Goal: Task Accomplishment & Management: Use online tool/utility

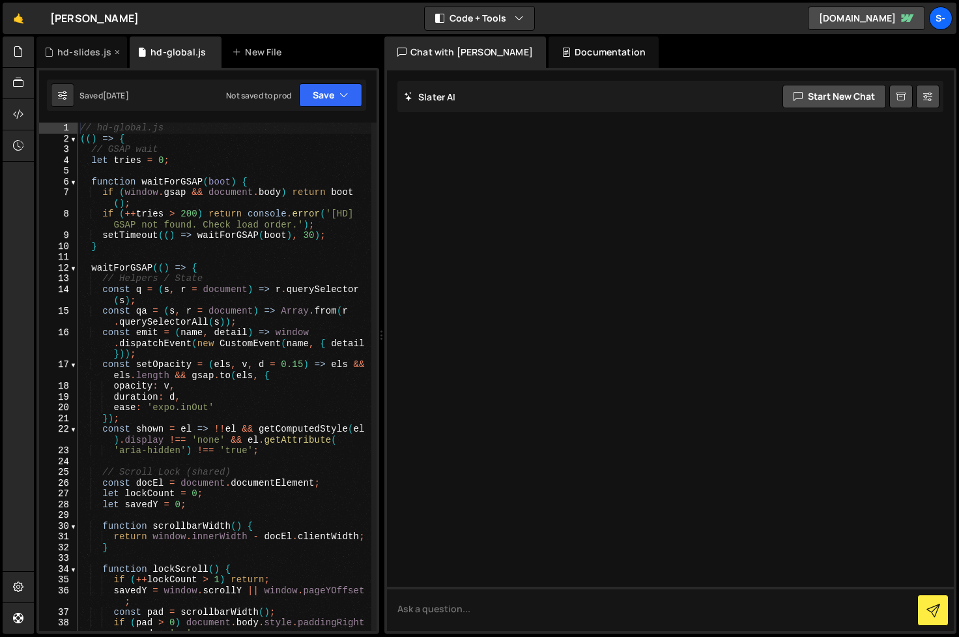
click at [80, 48] on div "hd-slides.js" at bounding box center [84, 52] width 54 height 13
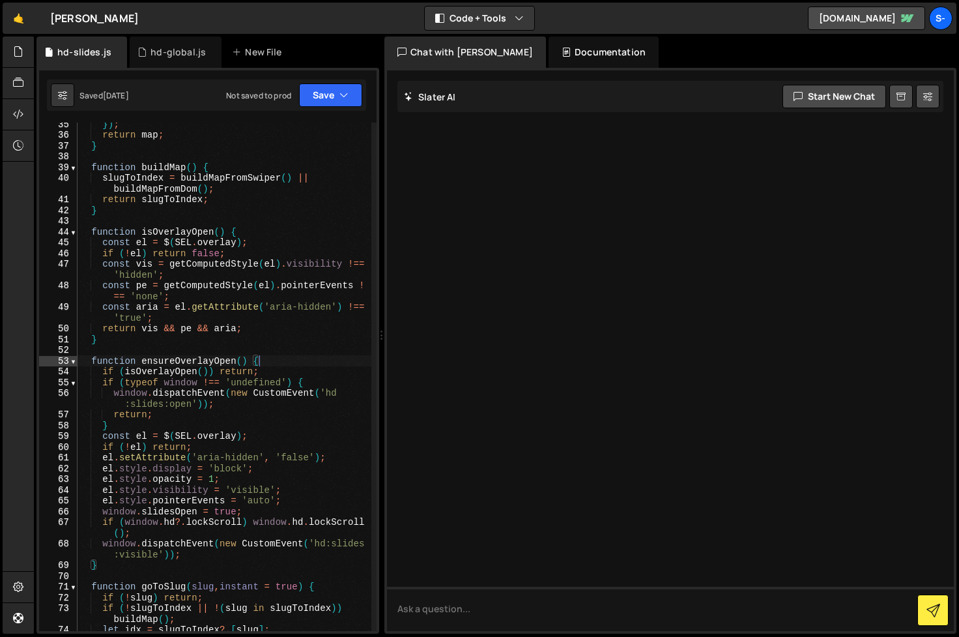
click at [305, 361] on div "}) ; return map ; } function buildMap ( ) { slugToIndex = buildMapFromSwiper ( …" at bounding box center [225, 384] width 294 height 530
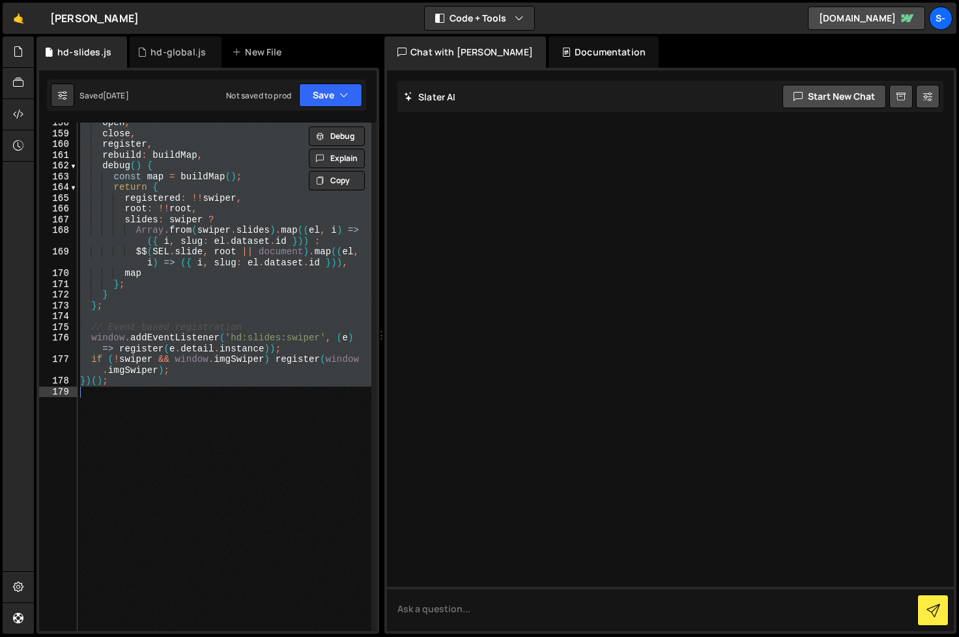
scroll to position [1956, 0]
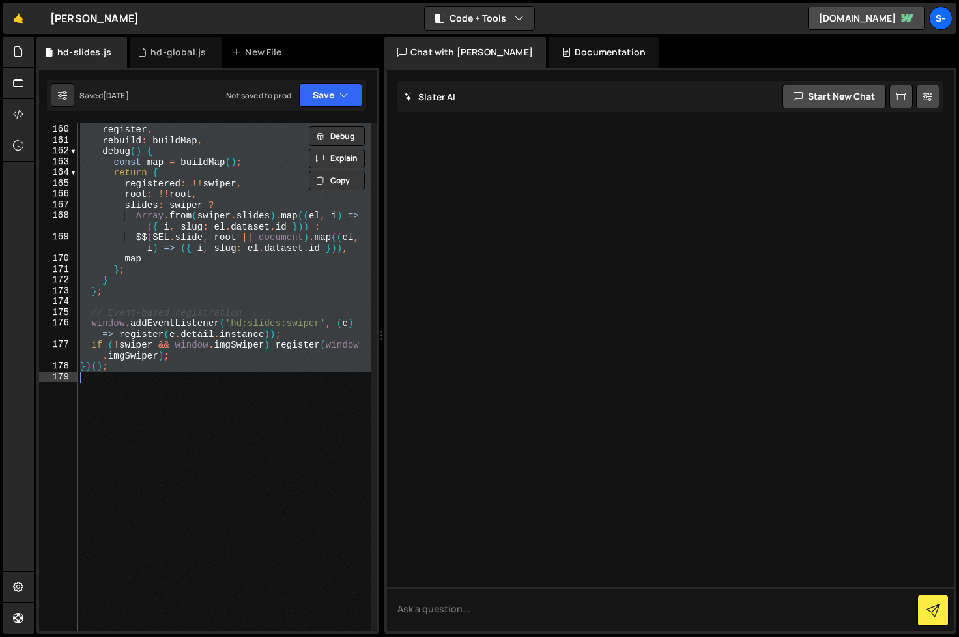
click at [188, 309] on div "close , register , rebuild : buildMap , debug ( ) { const map = buildMap ( ) ; …" at bounding box center [225, 378] width 294 height 530
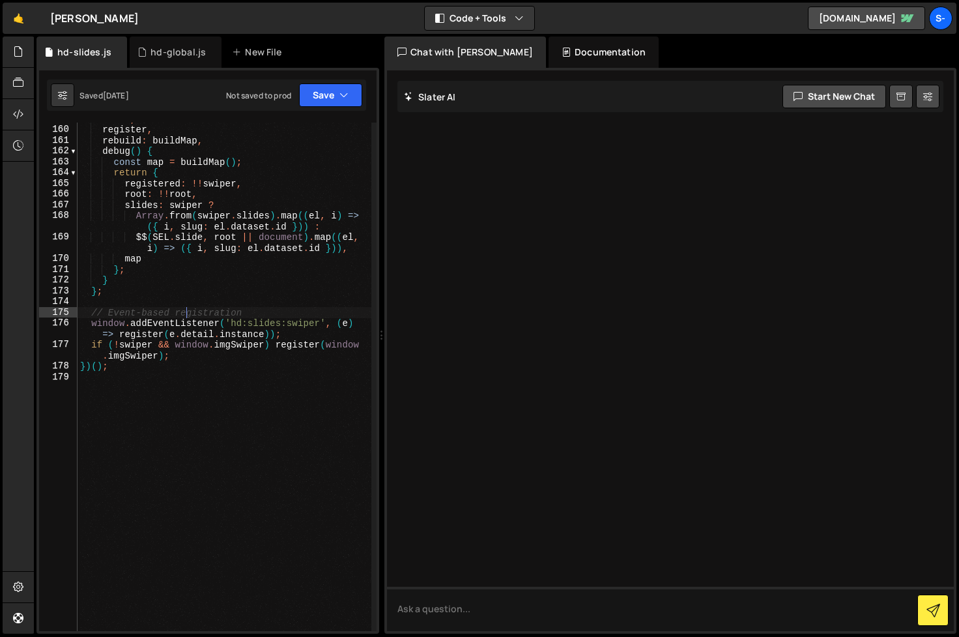
type textarea "})();"
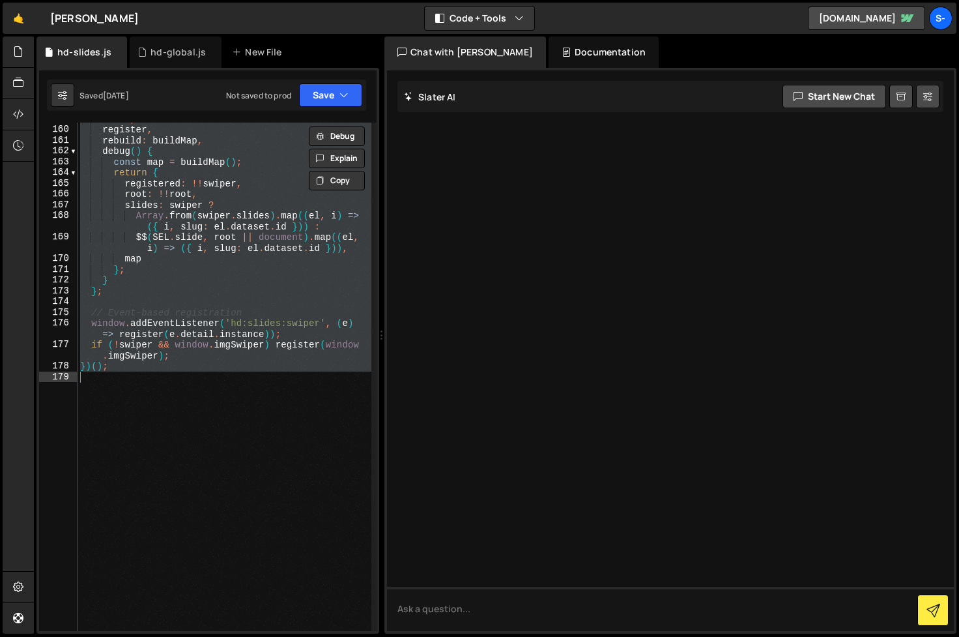
click at [200, 456] on div "close , register , rebuild : buildMap , debug ( ) { const map = buildMap ( ) ; …" at bounding box center [225, 378] width 294 height 530
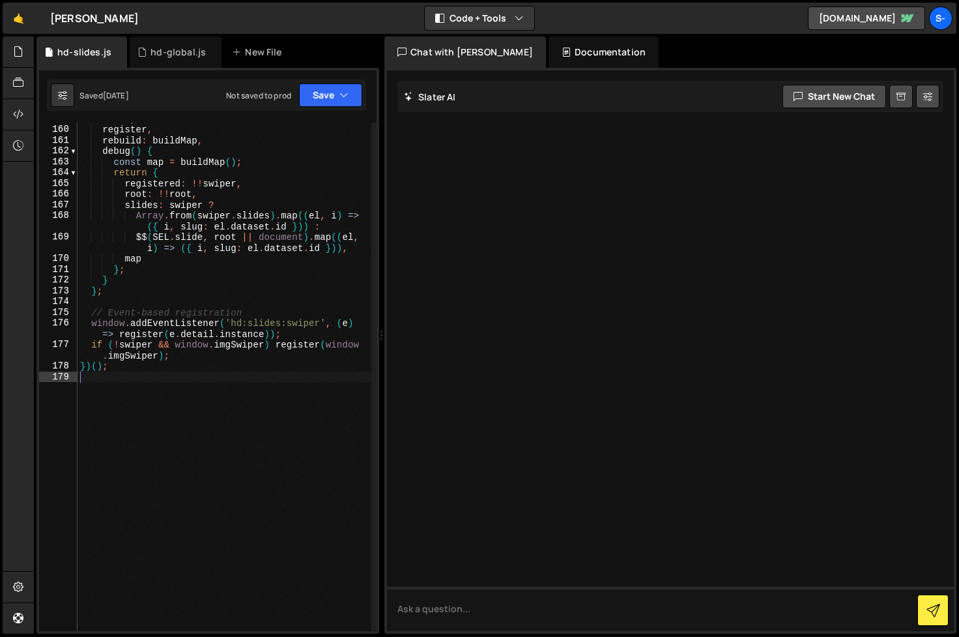
type textarea "})();"
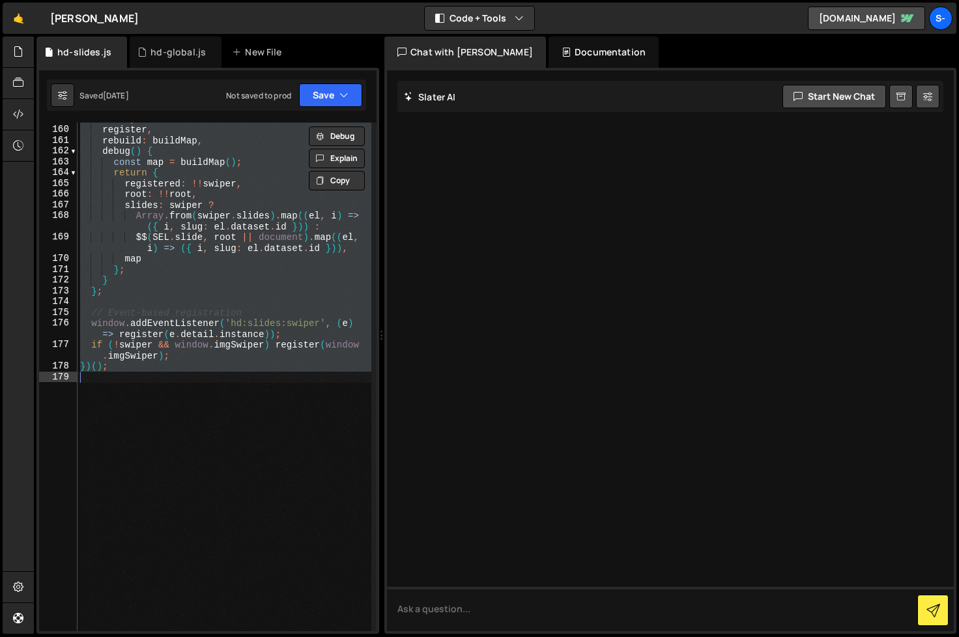
paste textarea
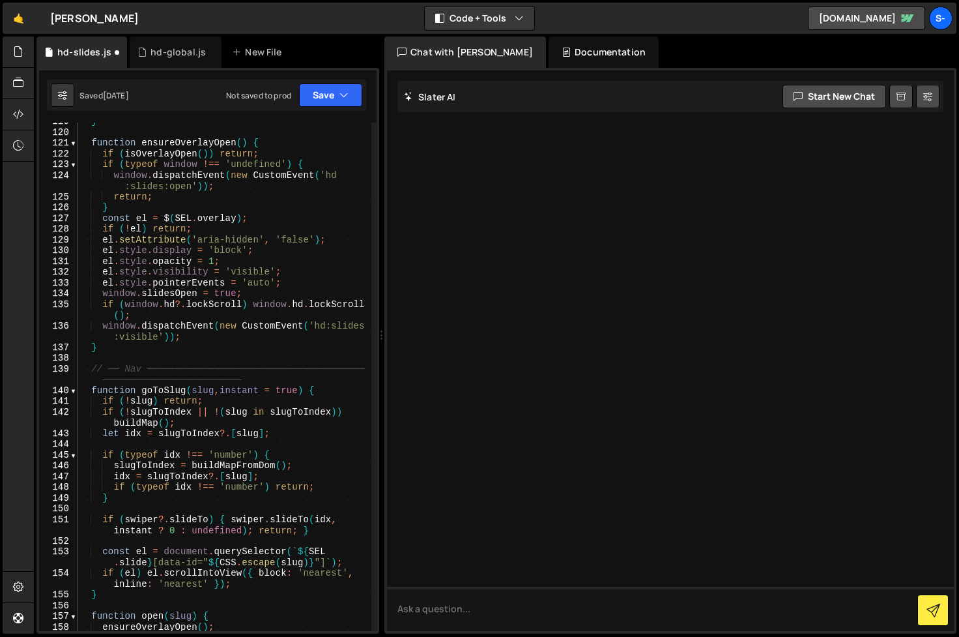
scroll to position [3111, 0]
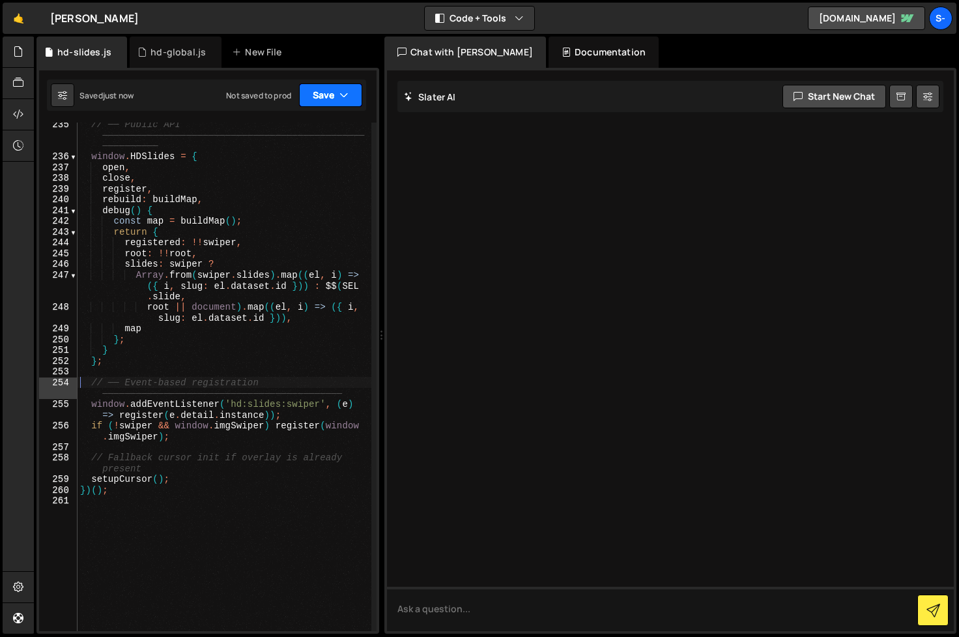
click at [336, 101] on button "Save" at bounding box center [330, 94] width 63 height 23
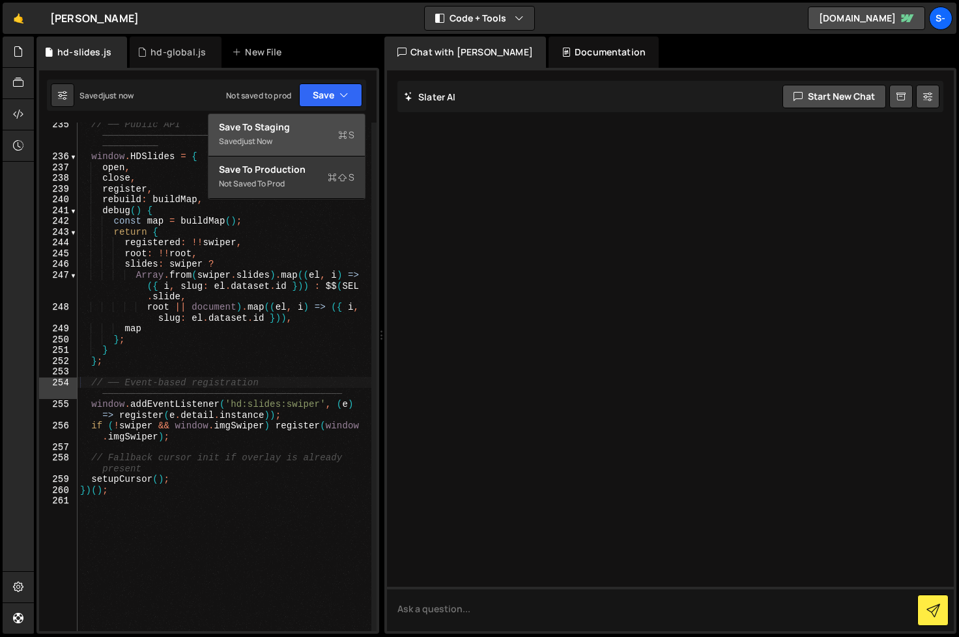
click at [328, 126] on div "Save to Staging S" at bounding box center [287, 127] width 136 height 13
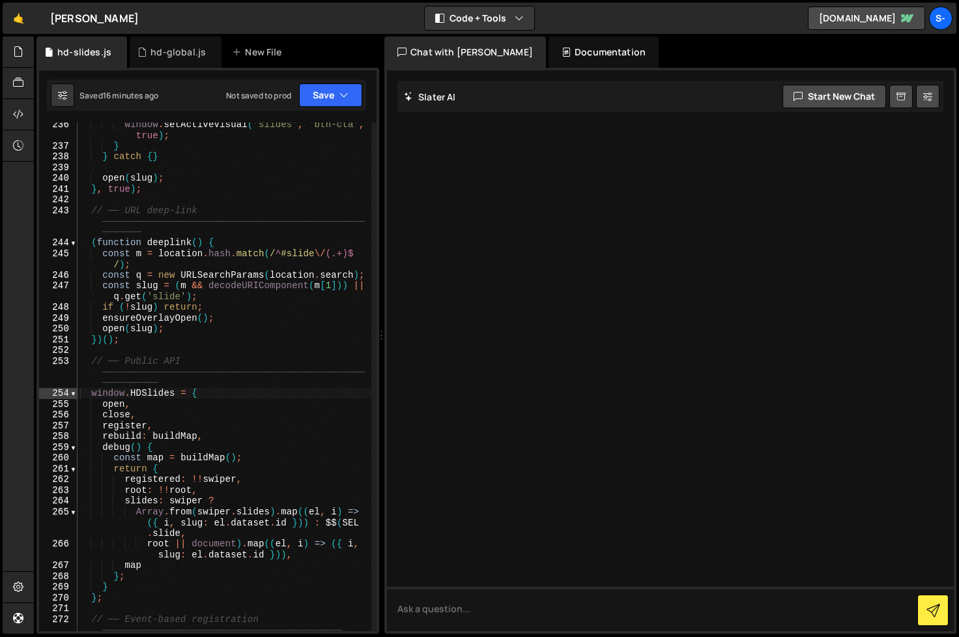
click at [272, 215] on div "window . setActiveVisual ( 'slides' , 'btn-cta' , true ) ; } } catch { } open (…" at bounding box center [225, 394] width 294 height 551
type textarea "})();"
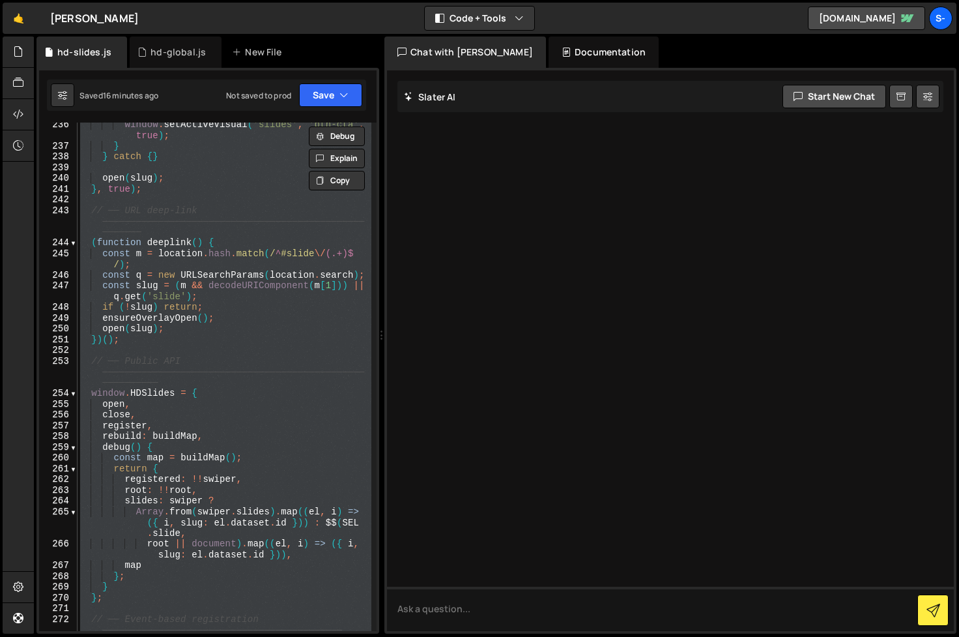
paste textarea
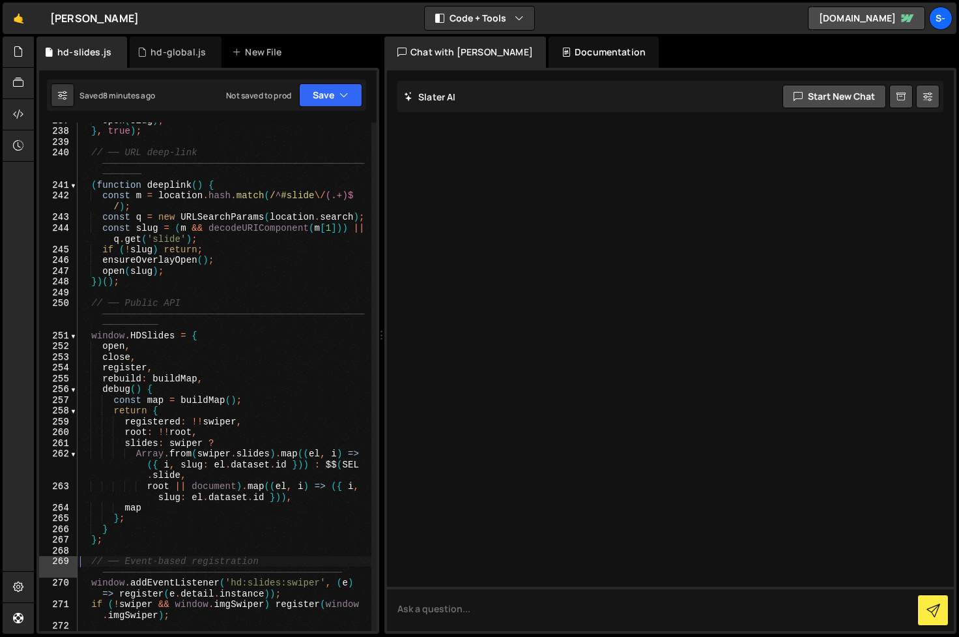
click at [252, 166] on div "open ( slug ) ; } , true ) ; // ── URL deep-link ──────────────────────────────…" at bounding box center [225, 385] width 294 height 541
type textarea "})();"
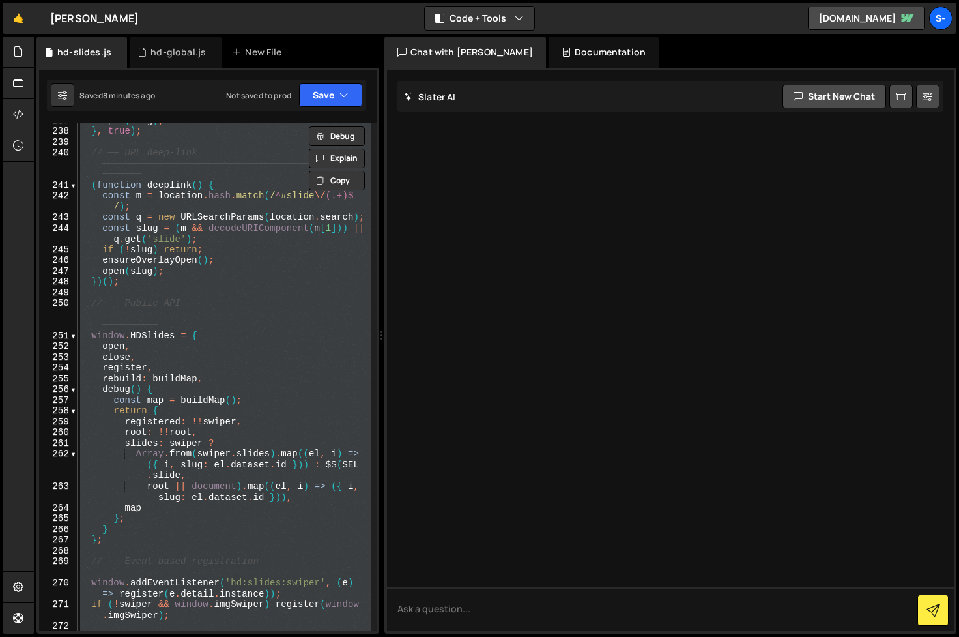
paste textarea
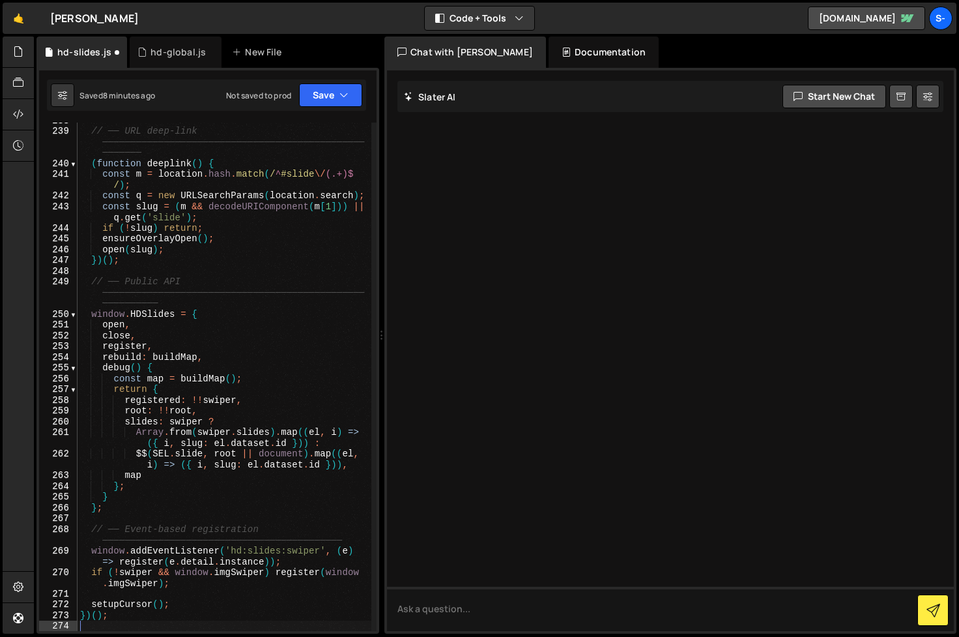
scroll to position [3148, 0]
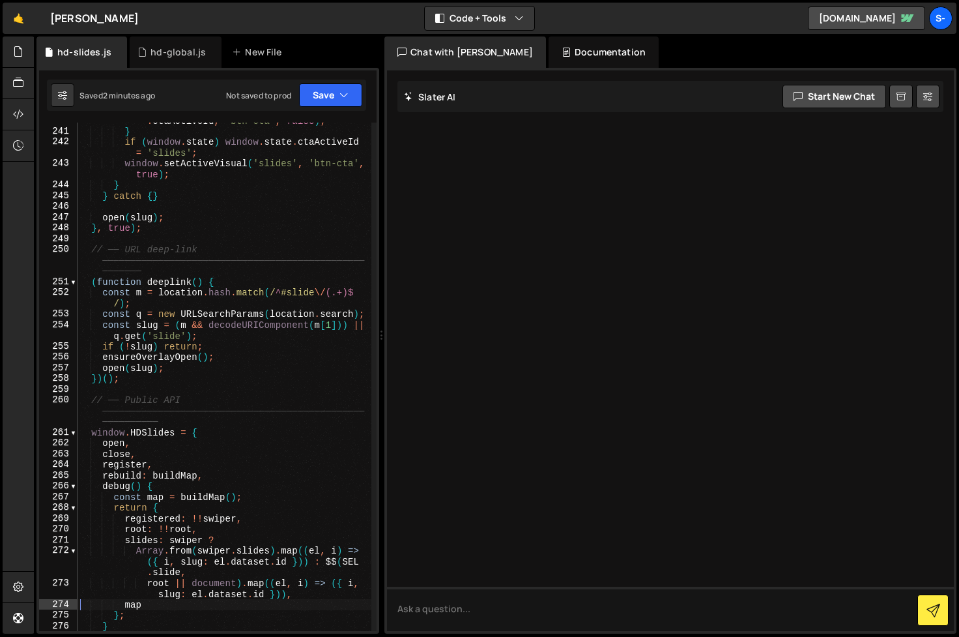
click at [211, 324] on div "window . setActiveVisual ( window . state . ctaActiveId , 'btn-cta' , false ) ;…" at bounding box center [225, 374] width 294 height 541
type textarea "})();"
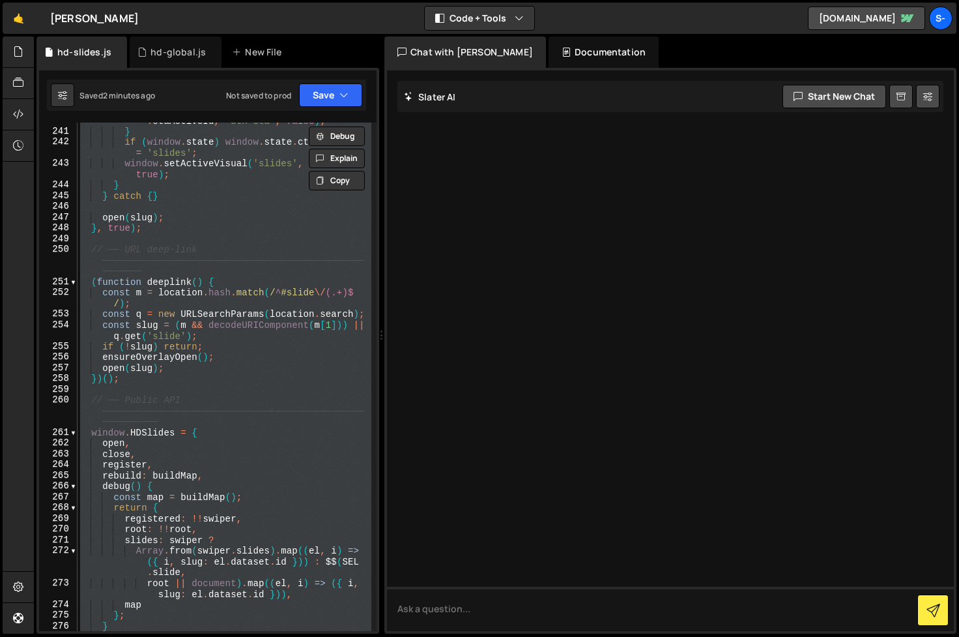
paste textarea
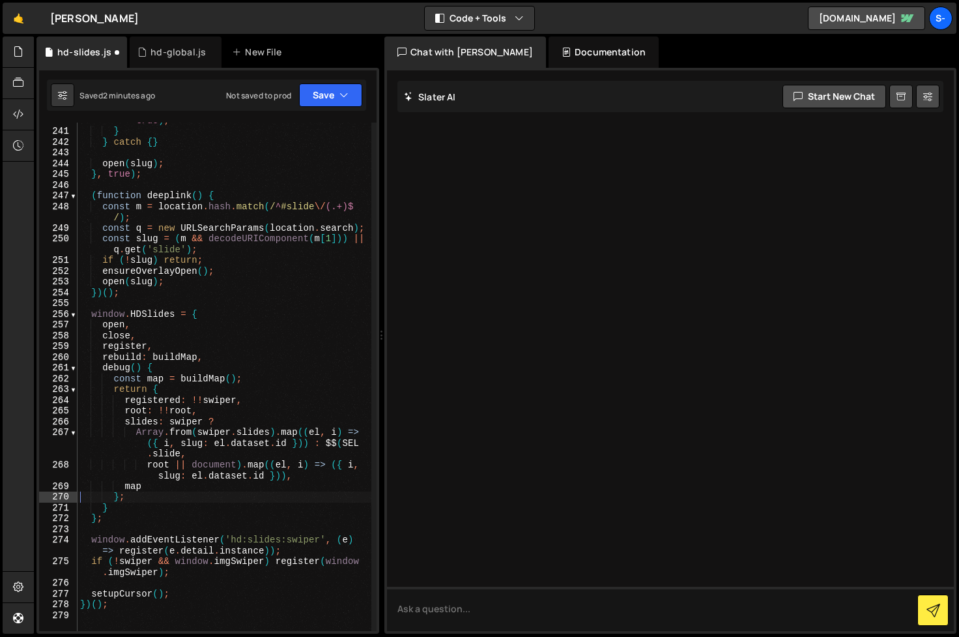
scroll to position [3072, 0]
click at [293, 346] on div "window . setActiveVisual ( 'slides' , 'btn-cta' , true ) ; } } catch { } open (…" at bounding box center [225, 374] width 294 height 541
type textarea "})();"
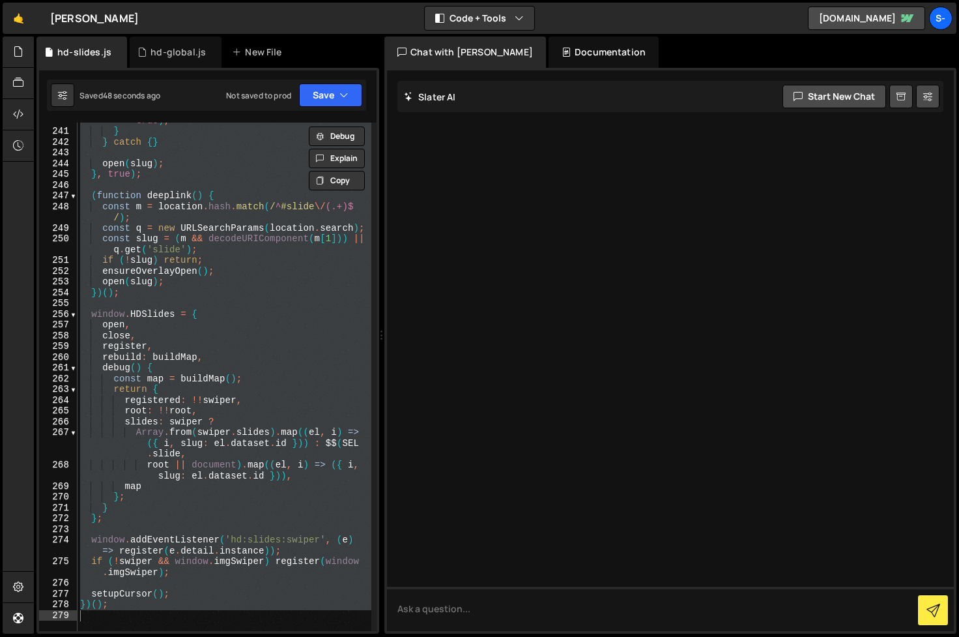
paste textarea
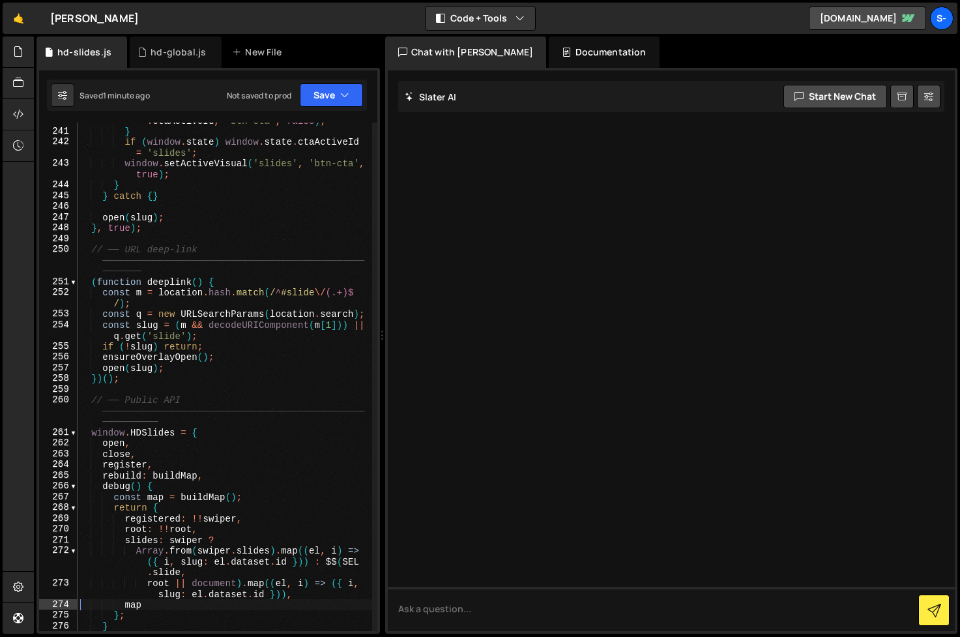
scroll to position [3149, 0]
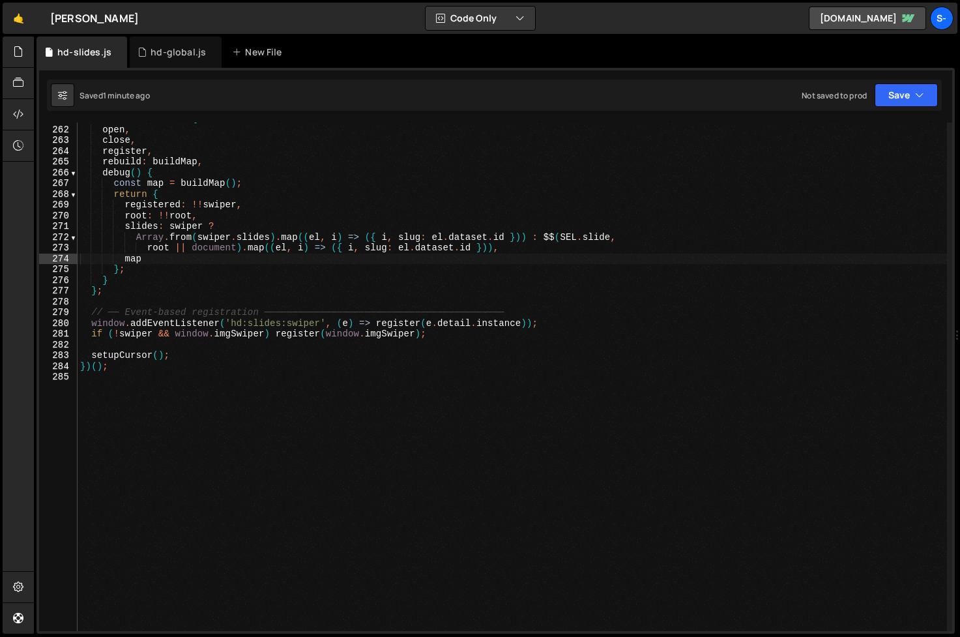
drag, startPoint x: 381, startPoint y: 331, endPoint x: 1168, endPoint y: 298, distance: 787.3
click at [959, 298] on html "Projects [GEOGRAPHIC_DATA] Blog s- Projects Your Teams Account Upgrade Logout" at bounding box center [480, 318] width 960 height 637
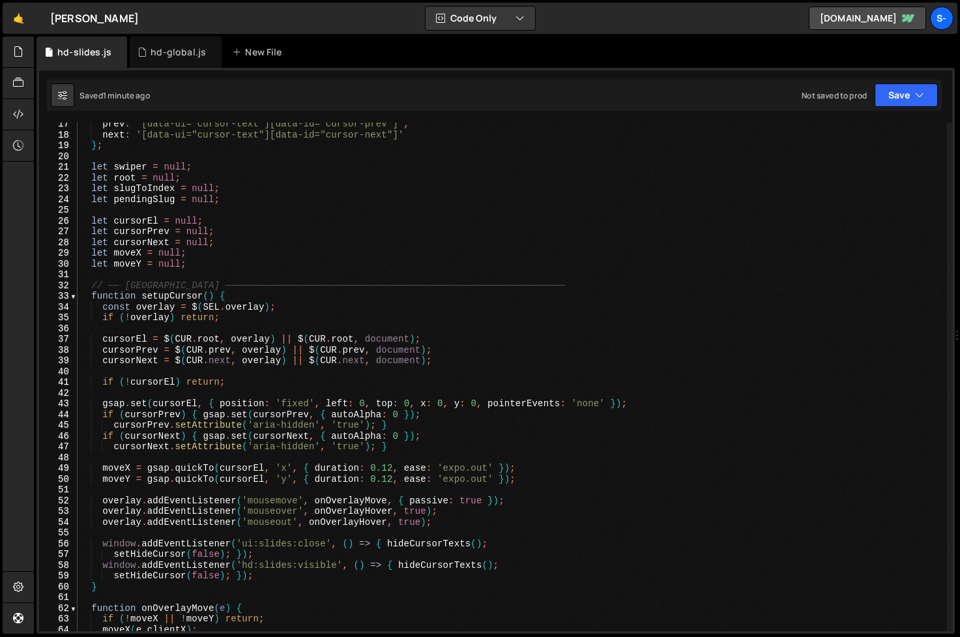
scroll to position [176, 0]
click at [390, 469] on div "prev : '[data-ui="cursor-text"][data-id="cursor-prev"]' , next : '[data-ui="cur…" at bounding box center [512, 384] width 869 height 530
type textarea "cursorNext.setAttribute('aria-hidden', 'true');"
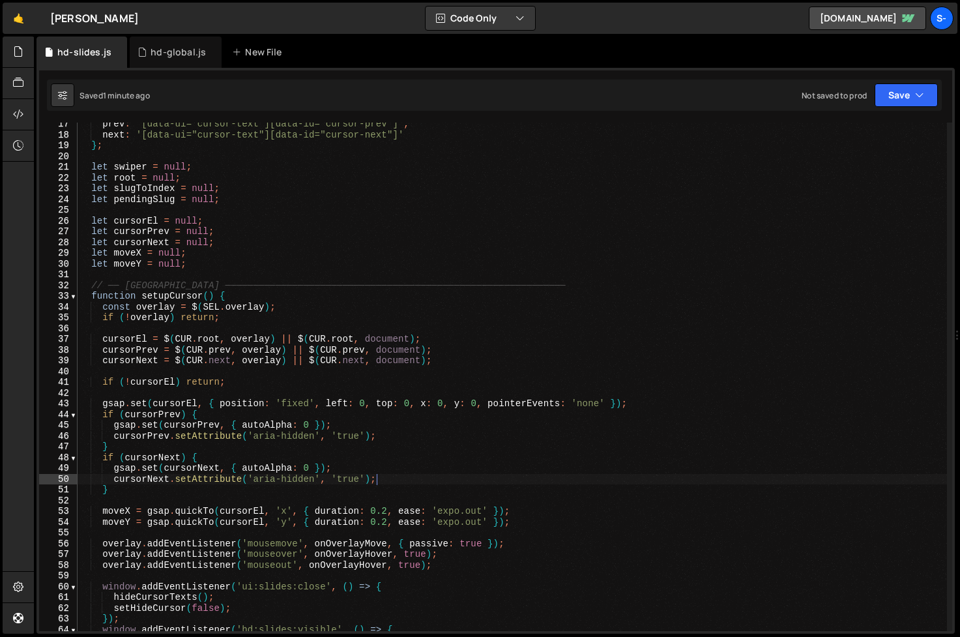
click at [270, 334] on div "prev : '[data-ui="cursor-text"][data-id="cursor-prev"]' , next : '[data-ui="cur…" at bounding box center [512, 384] width 869 height 530
type textarea "})();"
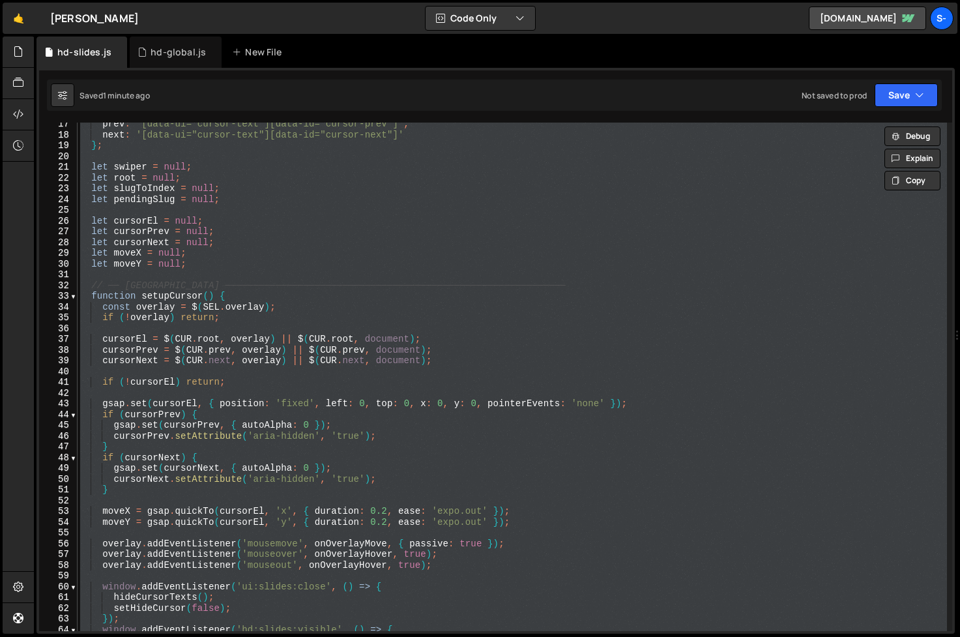
paste textarea
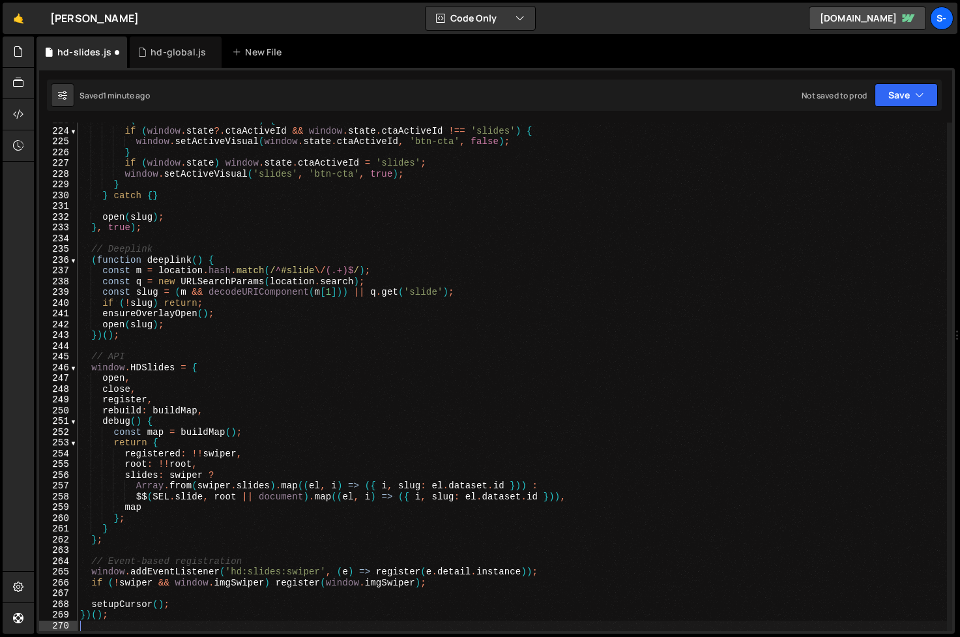
type textarea "slides: swiper ?"
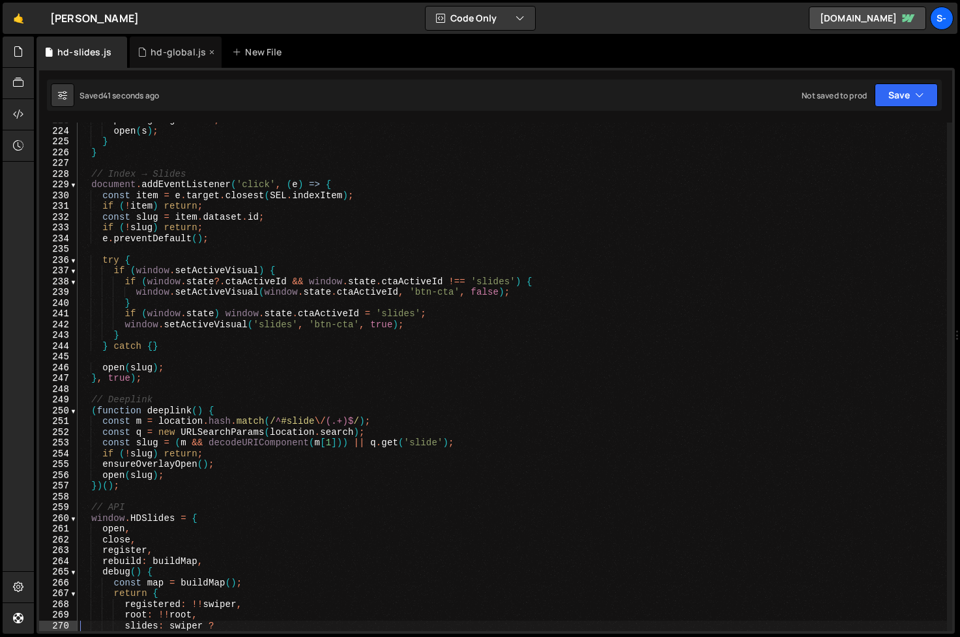
click at [168, 53] on div "hd-global.js" at bounding box center [178, 52] width 55 height 13
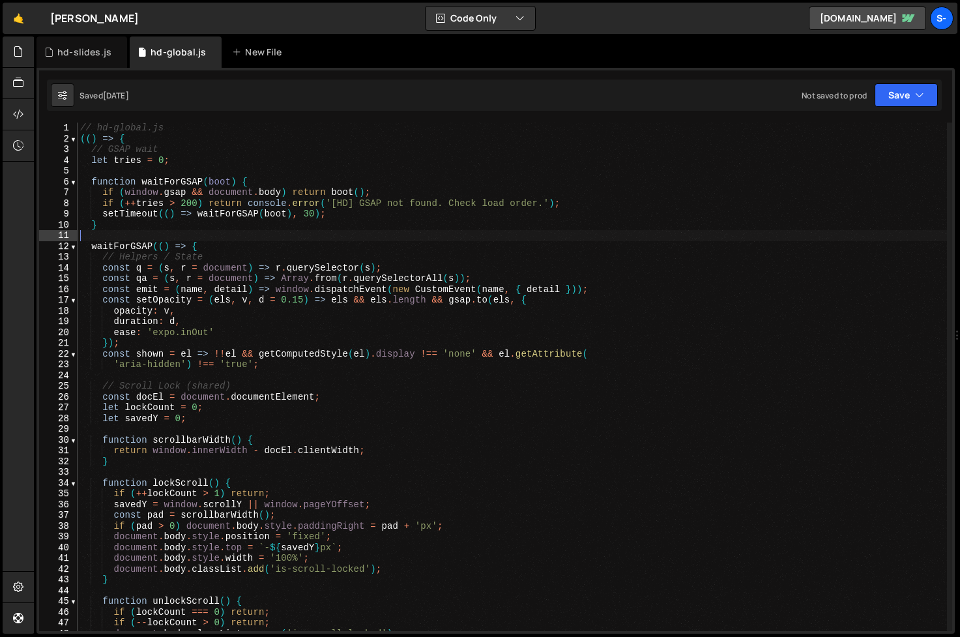
click at [227, 259] on div "// hd-global.js (( ) => { // GSAP wait let tries = 0 ; function waitForGSAP ( b…" at bounding box center [512, 388] width 869 height 530
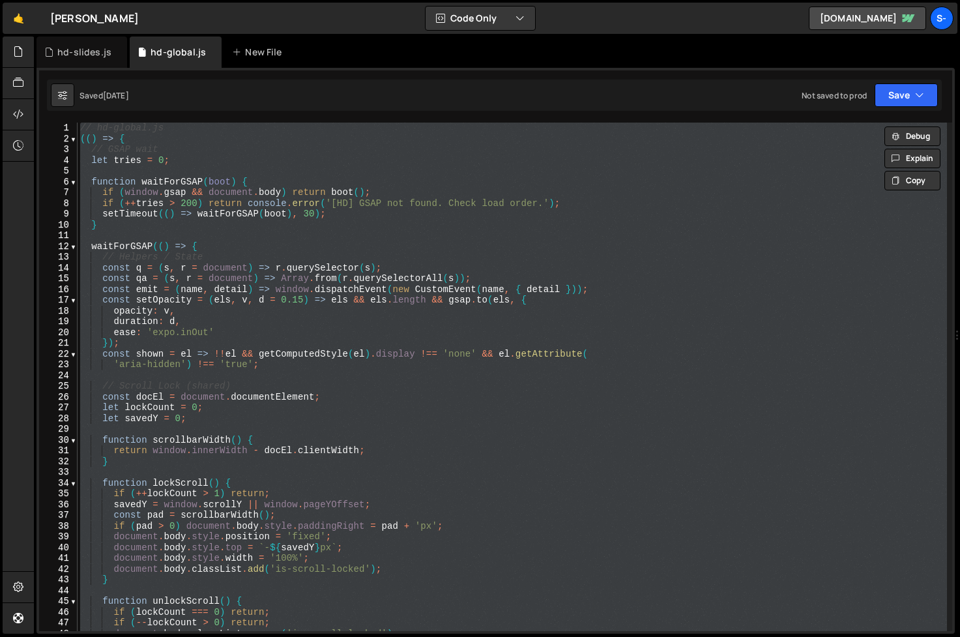
click at [175, 244] on div "// hd-global.js (( ) => { // GSAP wait let tries = 0 ; function waitForGSAP ( b…" at bounding box center [512, 377] width 869 height 508
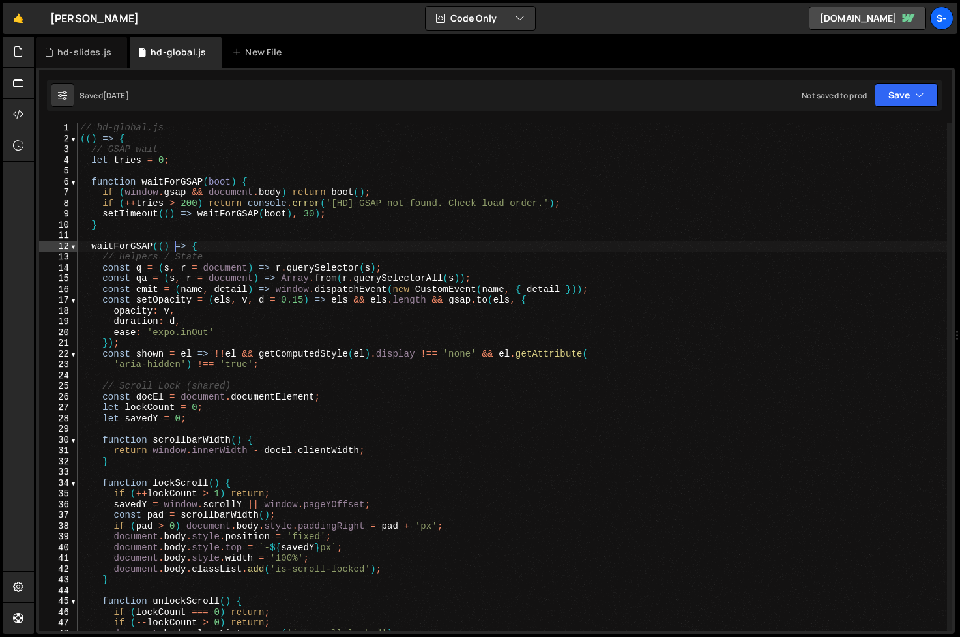
type textarea "})();"
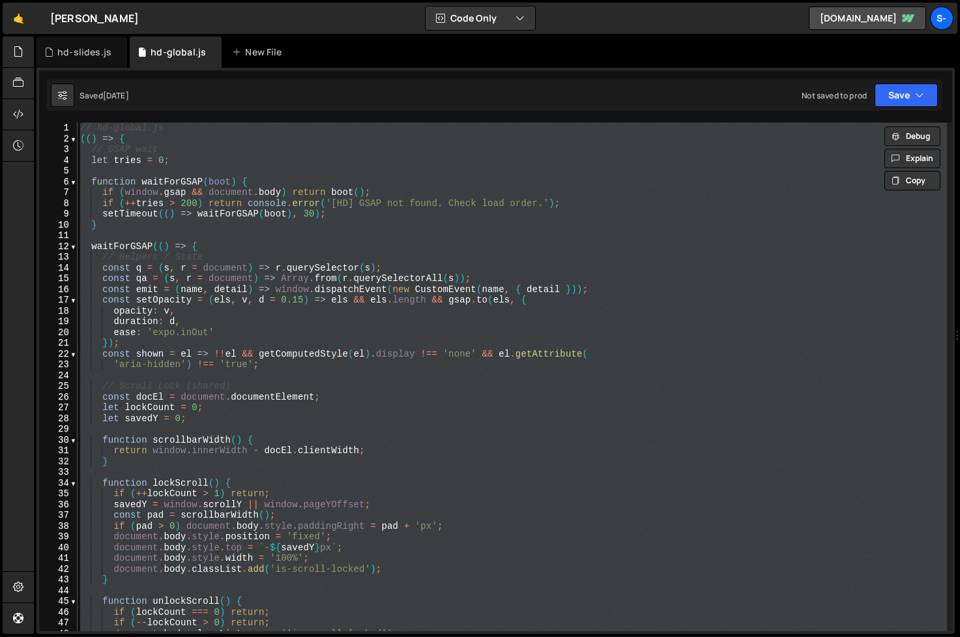
paste textarea
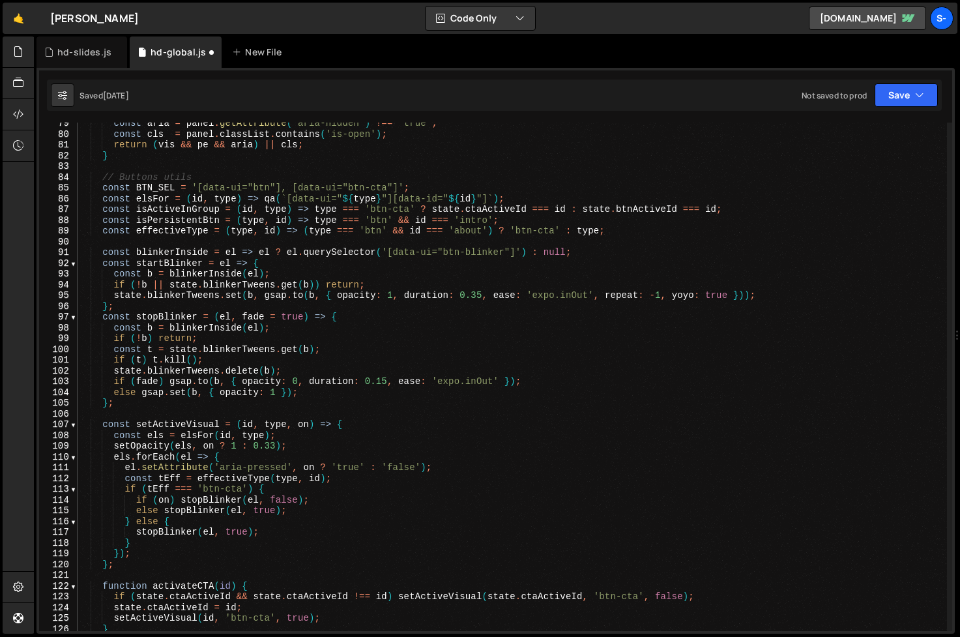
scroll to position [0, 0]
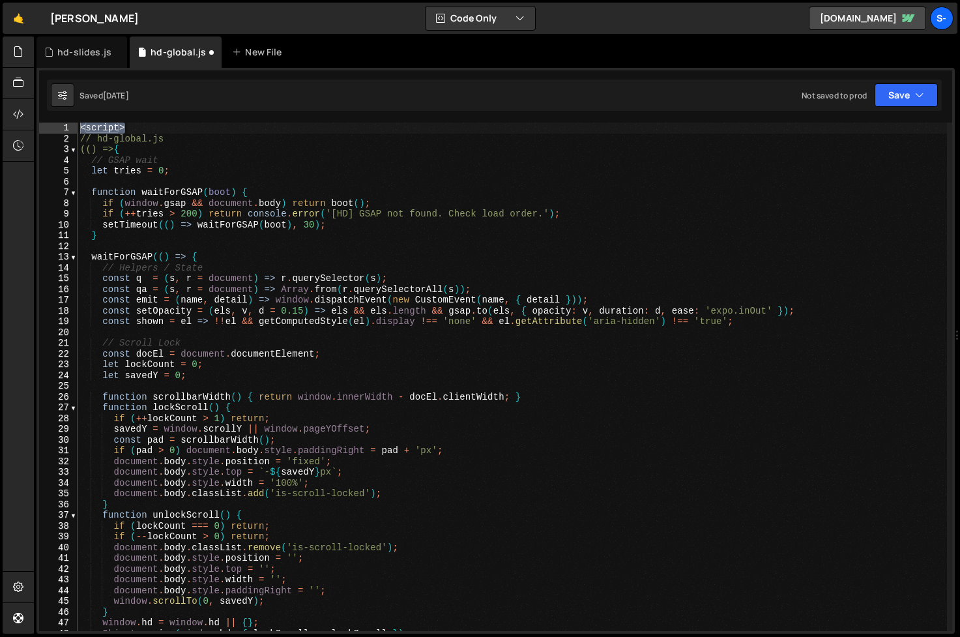
drag, startPoint x: 132, startPoint y: 128, endPoint x: 66, endPoint y: 124, distance: 65.9
click at [66, 124] on div "1 2 3 4 5 6 7 8 9 10 11 12 13 14 15 16 17 18 19 20 21 22 23 24 25 26 27 28 29 3…" at bounding box center [495, 377] width 913 height 508
type textarea "<script>"
type textarea "// hd-global.js"
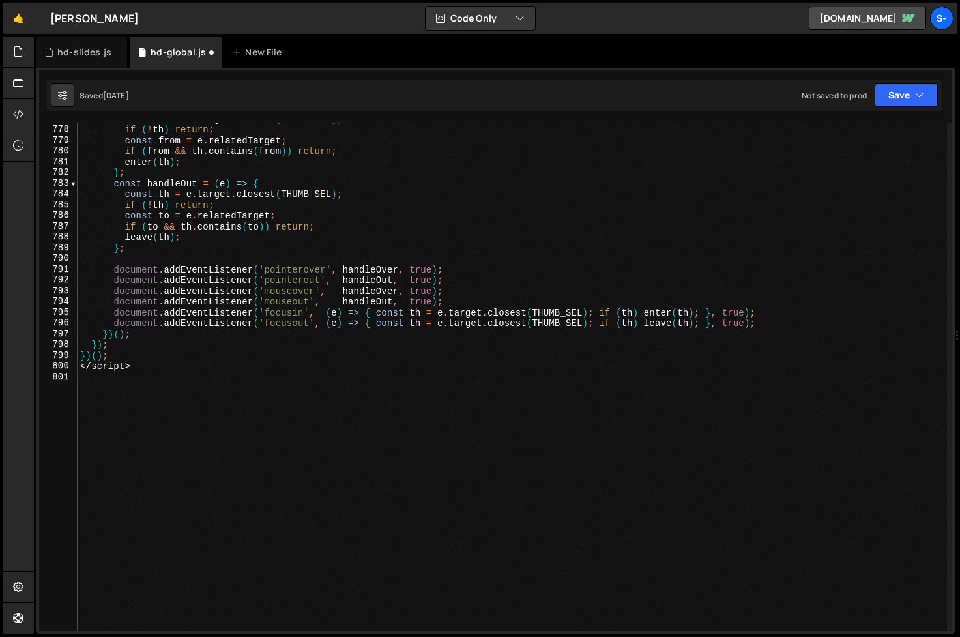
scroll to position [8386, 0]
click at [141, 374] on div "const th = e . target . closest ( THUMB_SEL ) ; if ( ! th ) return ; const from…" at bounding box center [512, 378] width 869 height 530
drag, startPoint x: 140, startPoint y: 368, endPoint x: 81, endPoint y: 368, distance: 58.7
click at [81, 368] on div "const th = e . target . closest ( THUMB_SEL ) ; if ( ! th ) return ; const from…" at bounding box center [512, 378] width 869 height 530
type textarea "</script>"
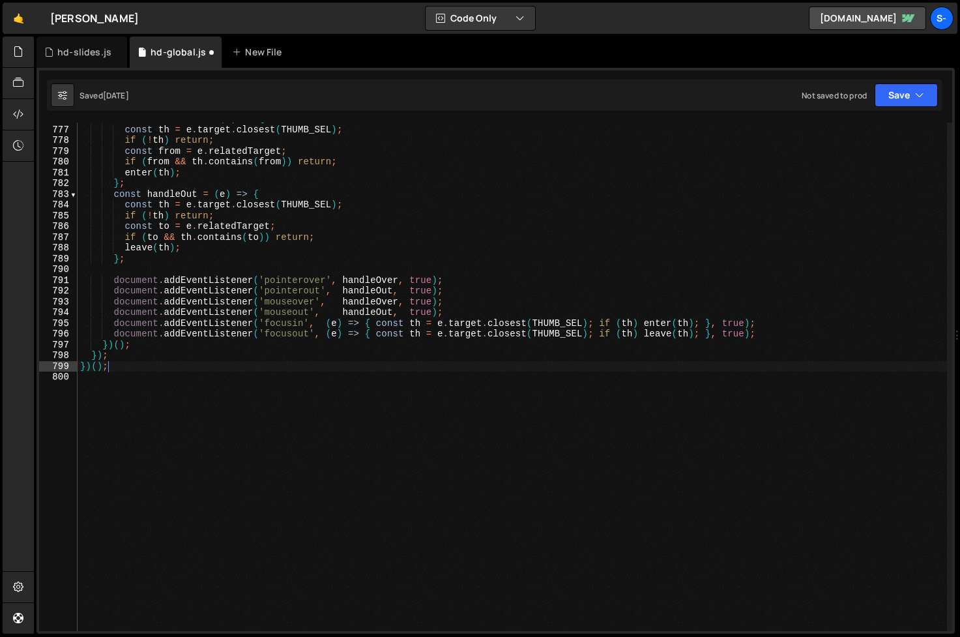
type textarea "const tlMap = new WeakMap();"
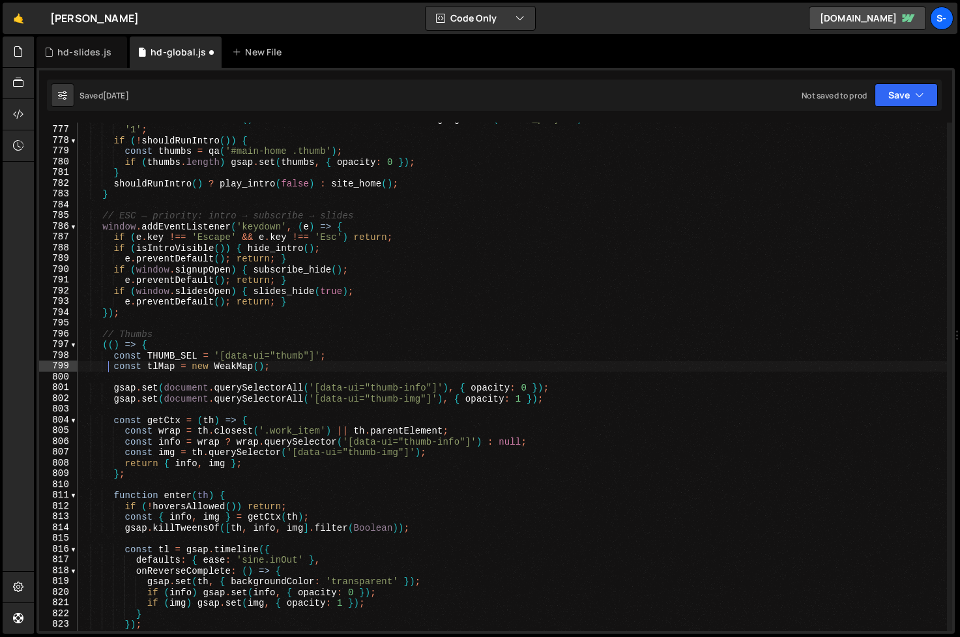
scroll to position [8343, 0]
